Goal: Use online tool/utility: Utilize a website feature to perform a specific function

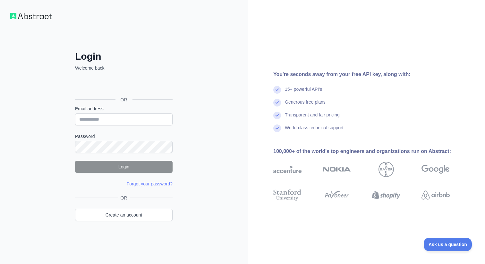
type input "**********"
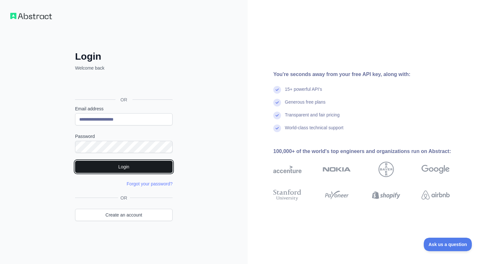
click at [131, 168] on button "Login" at bounding box center [124, 167] width 98 height 12
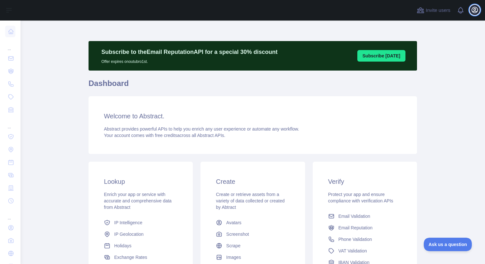
click at [476, 9] on icon "button" at bounding box center [475, 10] width 8 height 8
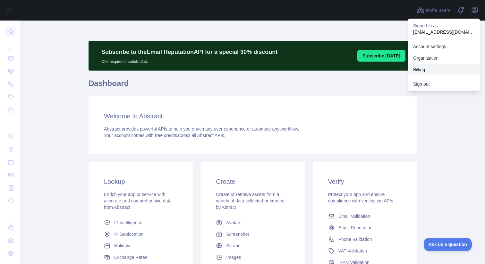
click at [427, 68] on button "Billing" at bounding box center [444, 70] width 72 height 12
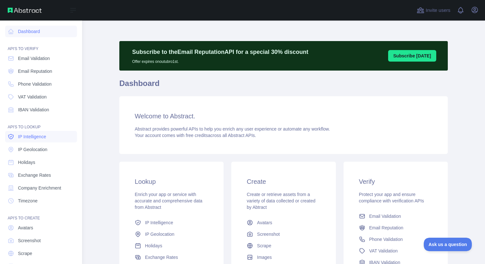
click at [46, 137] on span "IP Intelligence" at bounding box center [32, 136] width 28 height 6
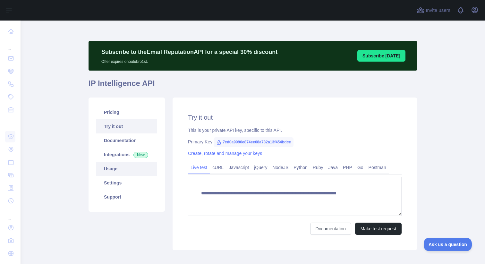
type textarea "**********"
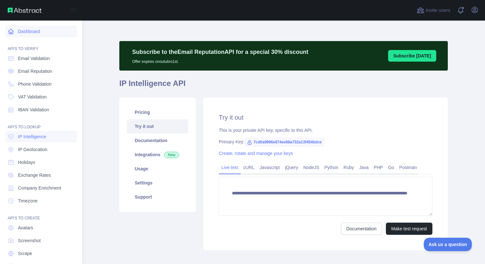
click at [12, 33] on icon at bounding box center [11, 31] width 6 height 6
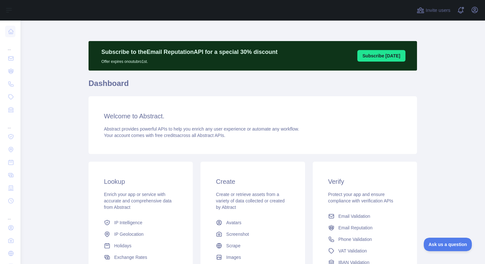
scroll to position [85, 0]
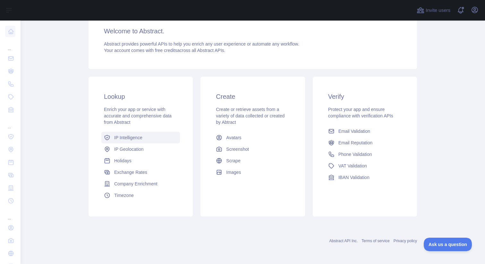
click at [133, 137] on span "IP Intelligence" at bounding box center [128, 137] width 28 height 6
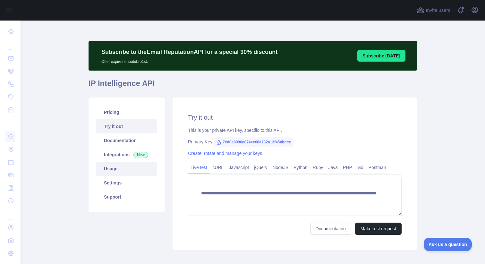
click at [129, 167] on link "Usage" at bounding box center [126, 169] width 61 height 14
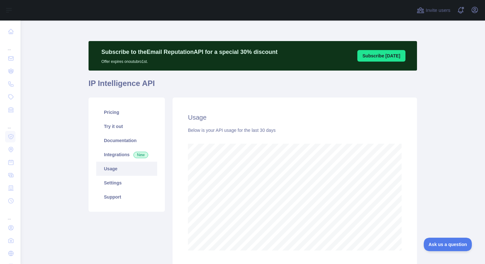
scroll to position [49, 0]
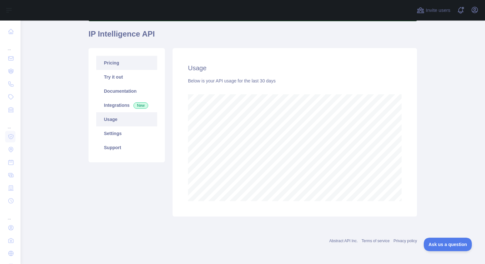
click at [113, 64] on link "Pricing" at bounding box center [126, 63] width 61 height 14
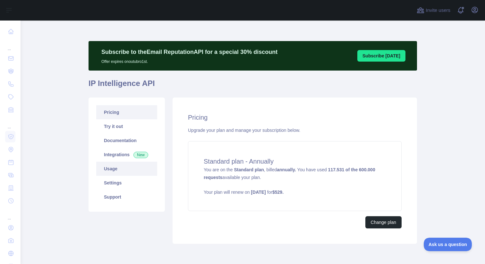
click at [119, 171] on link "Usage" at bounding box center [126, 169] width 61 height 14
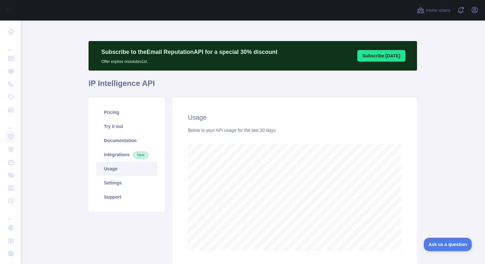
scroll to position [243, 465]
click at [118, 154] on link "Integrations New" at bounding box center [126, 155] width 61 height 14
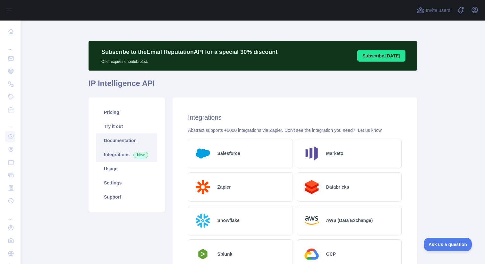
click at [117, 139] on link "Documentation" at bounding box center [126, 140] width 61 height 14
click at [107, 172] on link "Usage" at bounding box center [126, 169] width 61 height 14
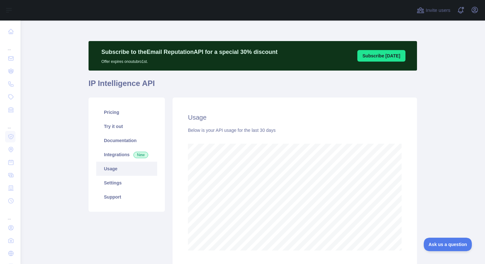
scroll to position [243, 465]
click at [112, 180] on link "Settings" at bounding box center [126, 183] width 61 height 14
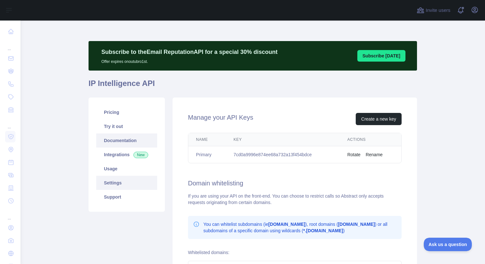
click at [112, 140] on link "Documentation" at bounding box center [126, 140] width 61 height 14
click at [118, 170] on link "Usage" at bounding box center [126, 169] width 61 height 14
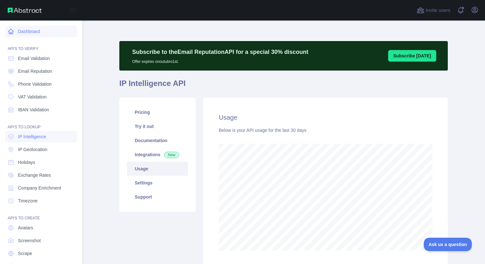
click at [35, 35] on link "Dashboard" at bounding box center [41, 32] width 72 height 12
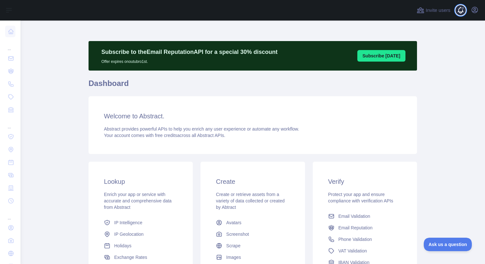
click at [460, 12] on span at bounding box center [463, 10] width 13 height 21
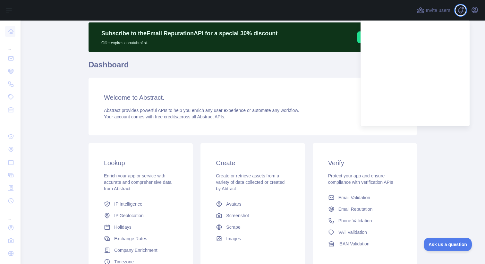
scroll to position [21, 0]
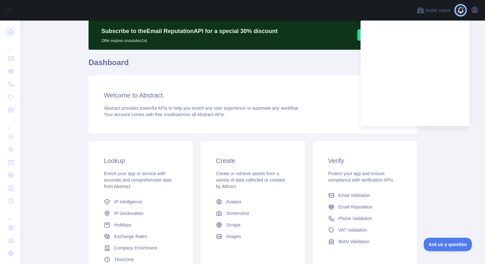
click at [460, 12] on span at bounding box center [463, 10] width 13 height 21
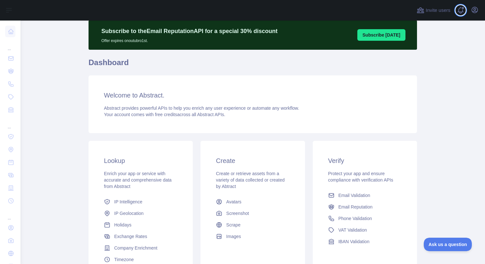
scroll to position [0, 0]
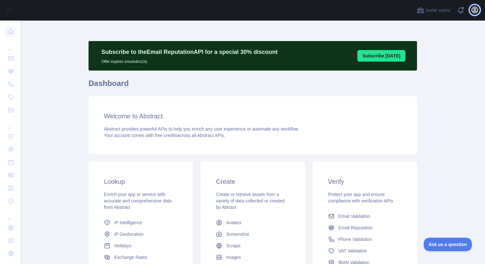
click at [474, 7] on icon "button" at bounding box center [475, 10] width 8 height 8
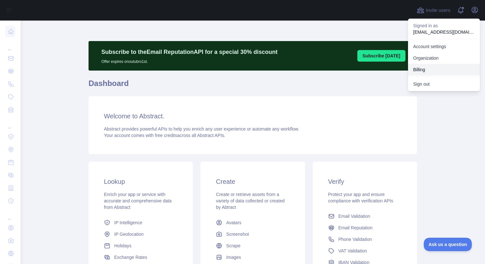
click at [426, 65] on button "Billing" at bounding box center [444, 70] width 72 height 12
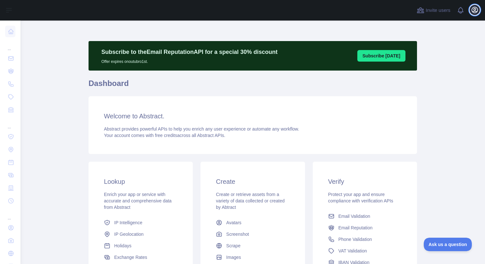
click at [475, 12] on icon "button" at bounding box center [475, 10] width 8 height 8
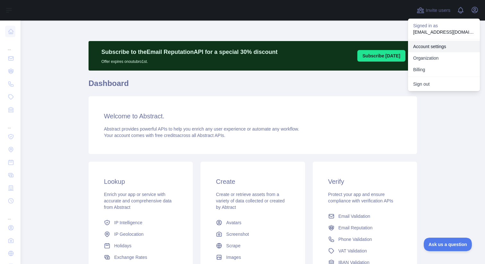
click at [456, 49] on link "Account settings" at bounding box center [444, 47] width 72 height 12
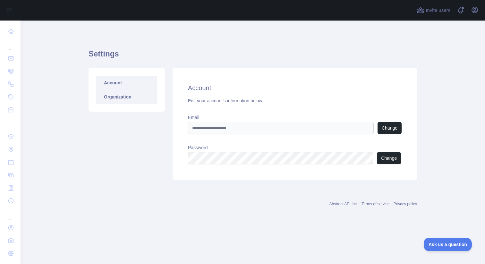
click at [108, 94] on link "Organization" at bounding box center [126, 97] width 61 height 14
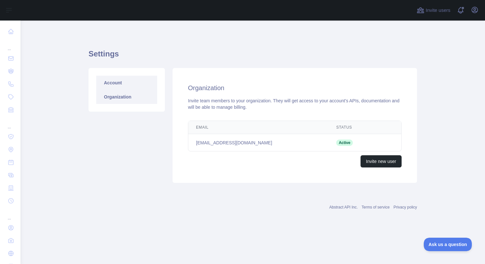
click at [112, 86] on link "Account" at bounding box center [126, 83] width 61 height 14
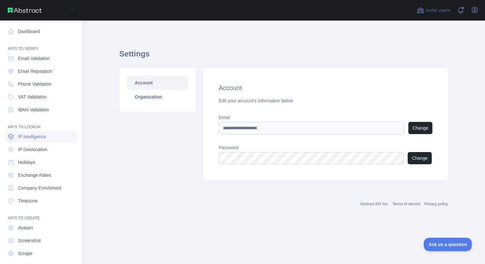
click at [38, 138] on span "IP Intelligence" at bounding box center [32, 136] width 28 height 6
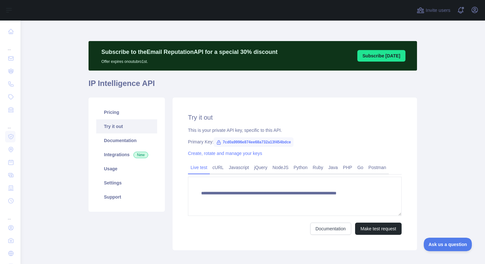
type textarea "**********"
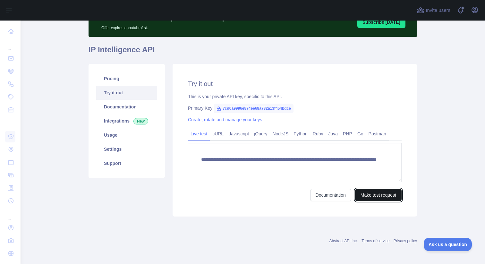
click at [371, 194] on button "Make test request" at bounding box center [378, 195] width 47 height 12
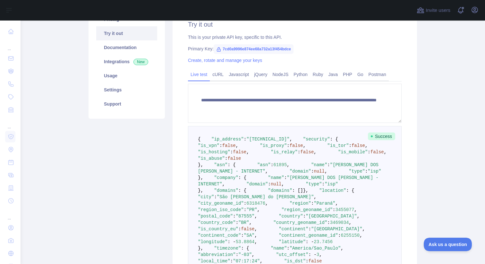
scroll to position [56, 0]
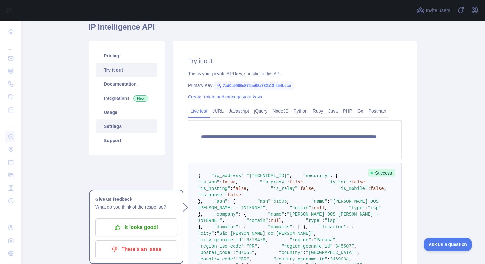
click at [120, 125] on link "Settings" at bounding box center [126, 126] width 61 height 14
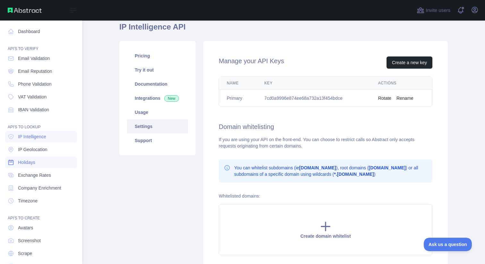
scroll to position [18, 0]
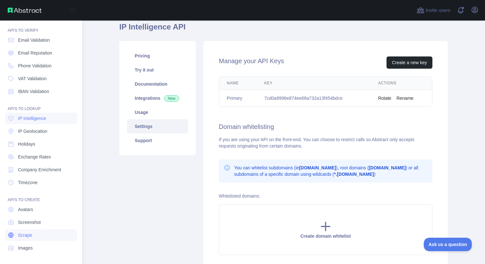
click at [30, 229] on link "Scrape" at bounding box center [41, 235] width 72 height 12
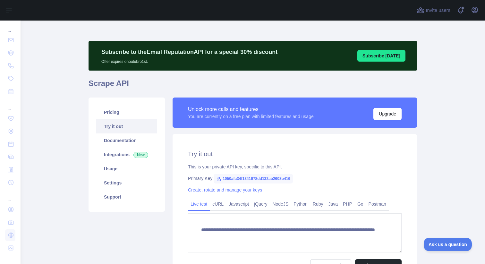
scroll to position [70, 0]
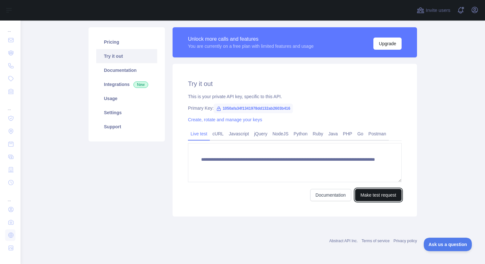
click at [380, 198] on button "Make test request" at bounding box center [378, 195] width 47 height 12
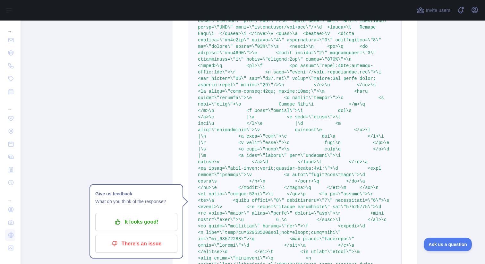
scroll to position [274, 0]
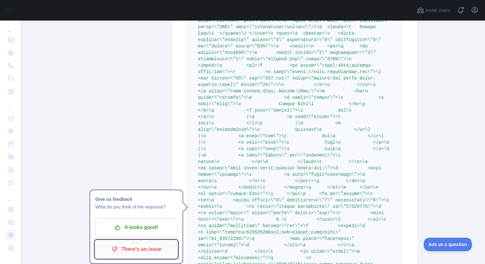
click at [157, 248] on p "There's an issue" at bounding box center [136, 249] width 72 height 11
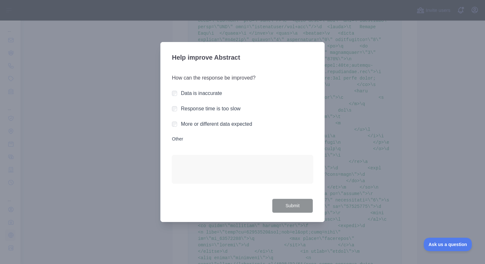
click at [282, 106] on div "Response time is too slow" at bounding box center [242, 109] width 141 height 8
click at [371, 99] on div at bounding box center [242, 132] width 485 height 264
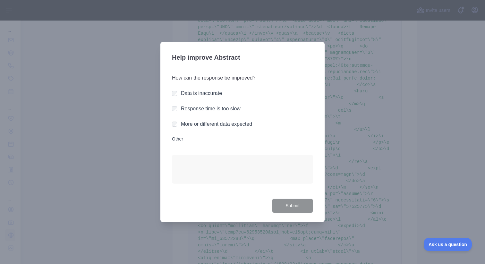
click at [225, 51] on h3 "Help improve Abstract" at bounding box center [242, 58] width 141 height 17
click at [215, 25] on div at bounding box center [242, 132] width 485 height 264
